Goal: Navigation & Orientation: Find specific page/section

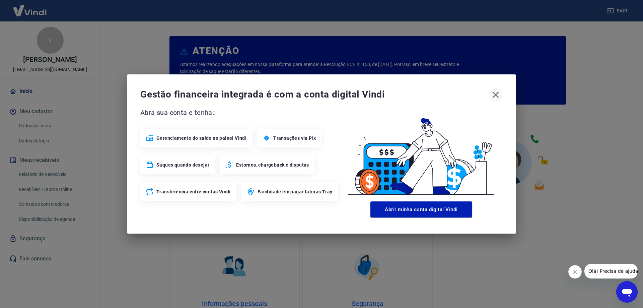
click at [498, 92] on icon "button" at bounding box center [496, 94] width 11 height 11
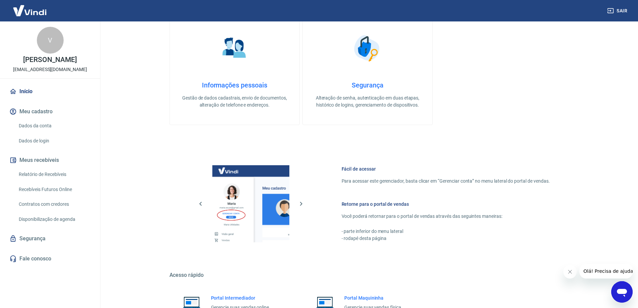
scroll to position [284, 0]
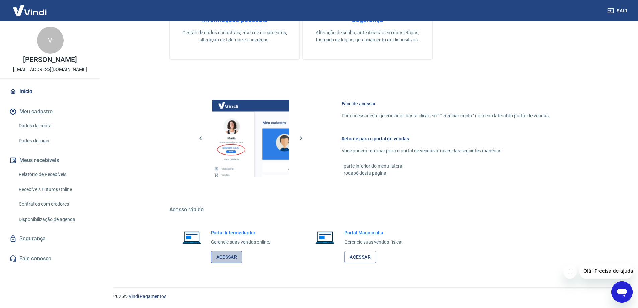
click at [212, 260] on link "Acessar" at bounding box center [227, 257] width 32 height 12
